Goal: Information Seeking & Learning: Learn about a topic

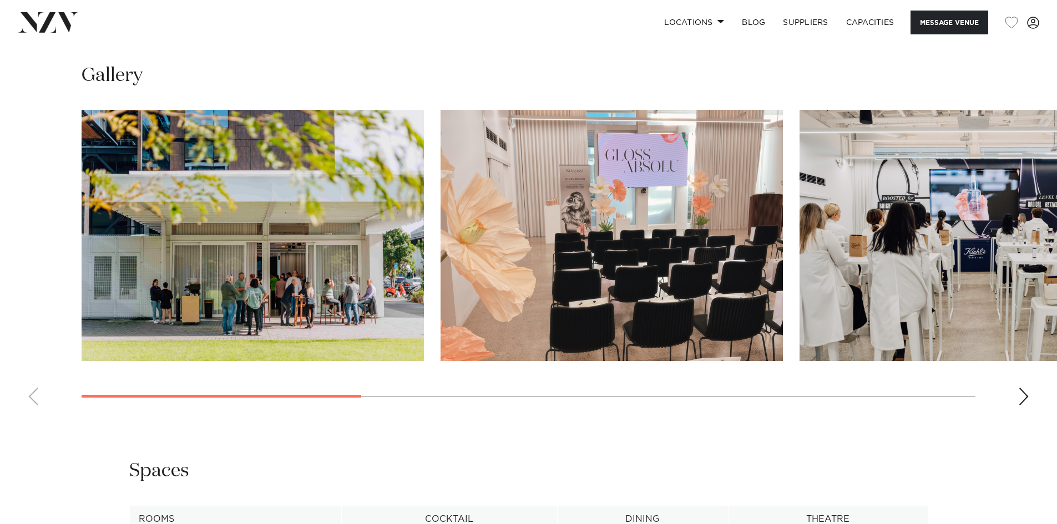
scroll to position [1054, 0]
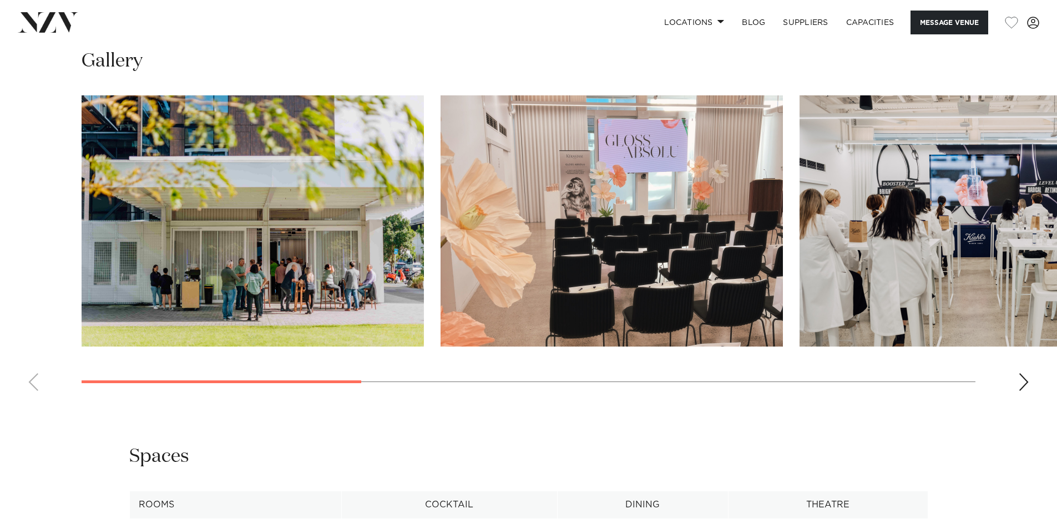
click at [296, 261] on img "1 / 8" at bounding box center [253, 220] width 342 height 251
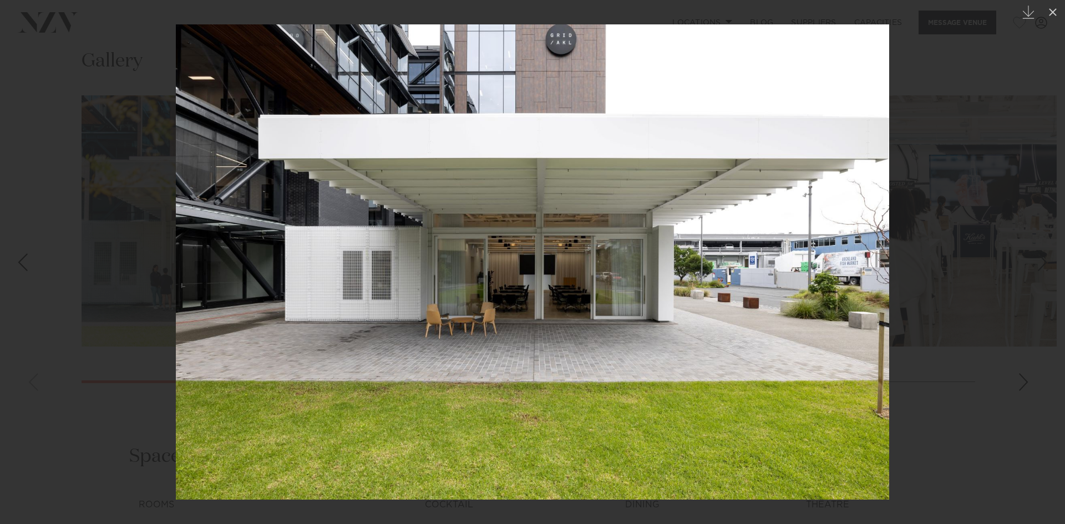
click at [992, 246] on div at bounding box center [532, 262] width 1065 height 524
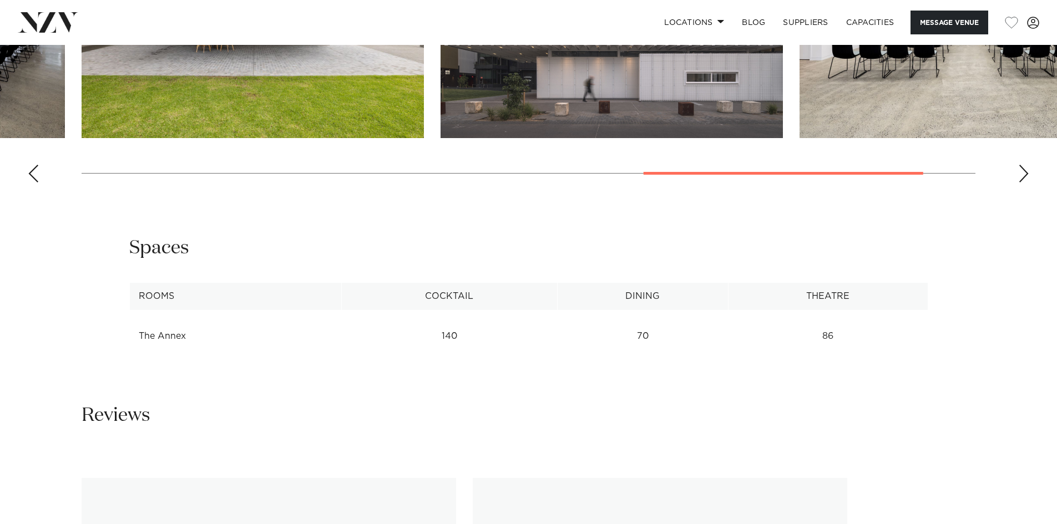
scroll to position [1443, 0]
